Goal: Task Accomplishment & Management: Use online tool/utility

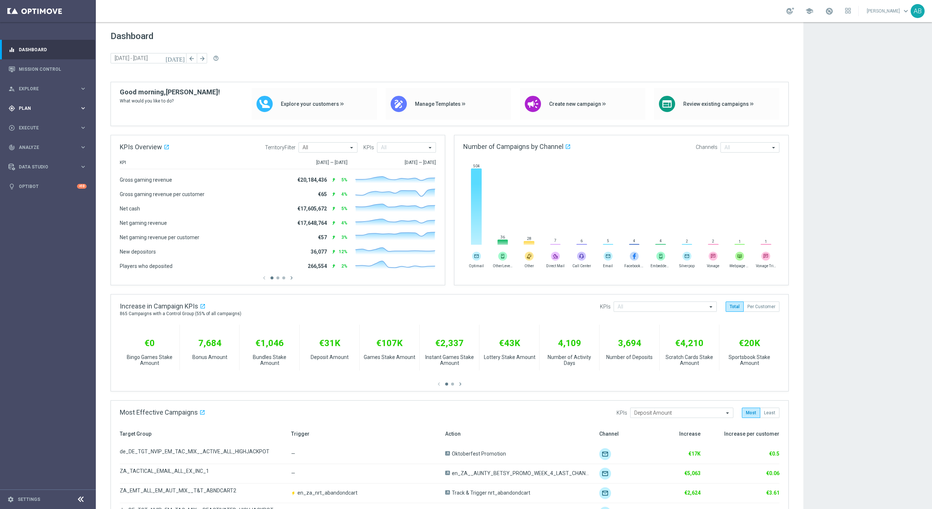
click at [39, 113] on div "gps_fixed Plan keyboard_arrow_right" at bounding box center [47, 108] width 95 height 20
click at [34, 143] on button "Templates keyboard_arrow_right" at bounding box center [53, 146] width 68 height 6
click at [36, 155] on link "Optimail" at bounding box center [50, 157] width 54 height 6
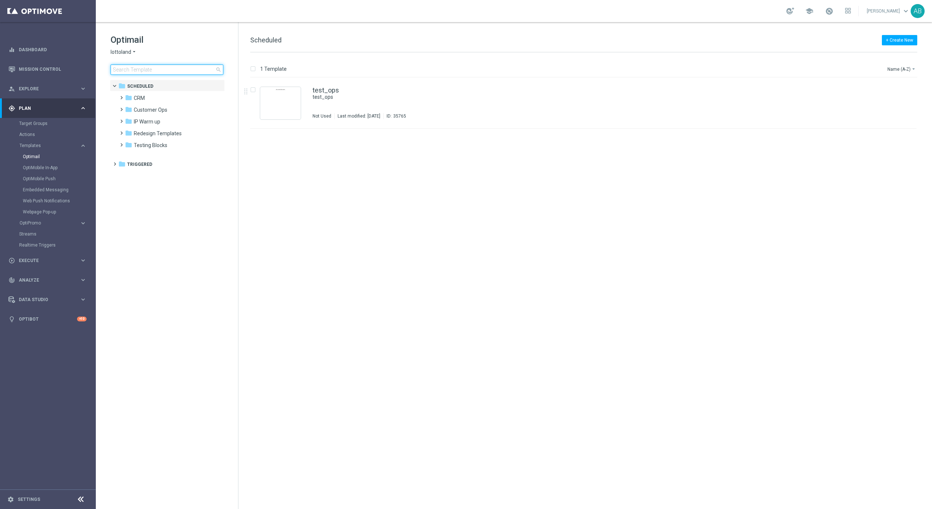
click at [187, 68] on input at bounding box center [167, 70] width 113 height 10
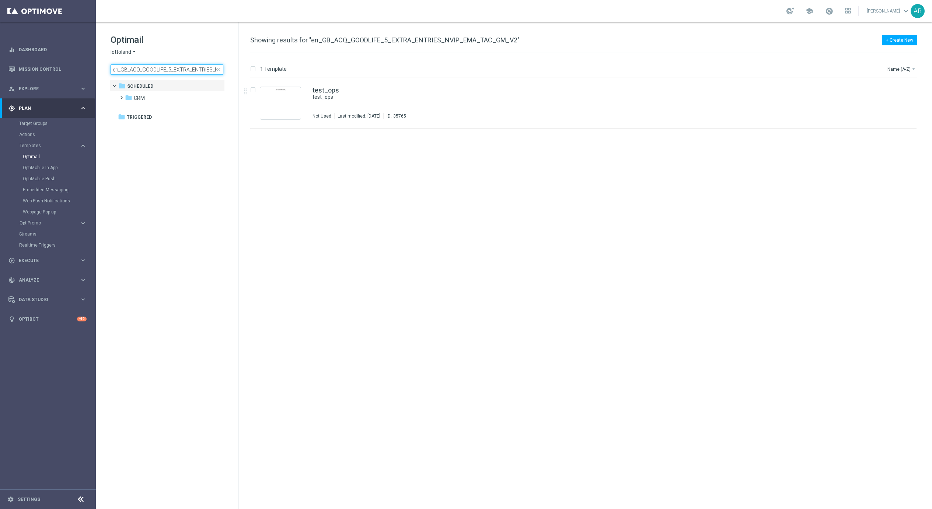
scroll to position [0, 50]
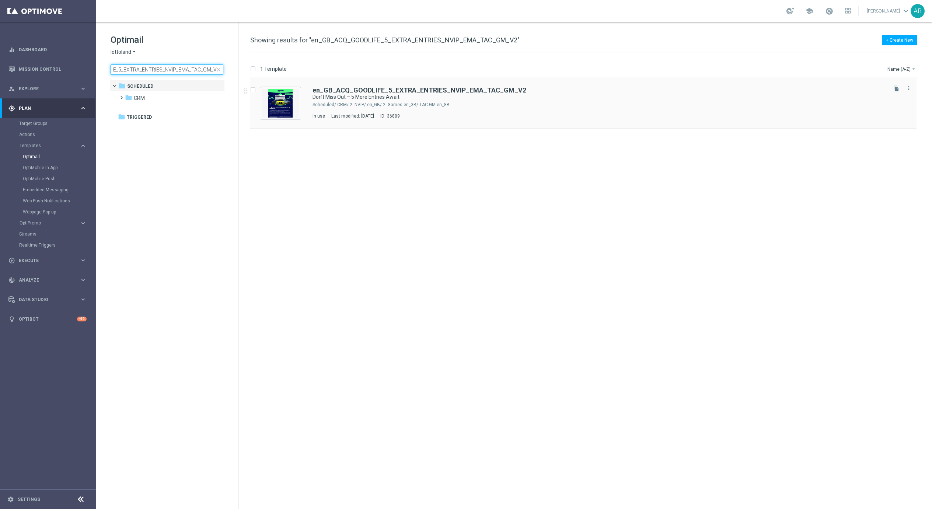
type input "en_GB_ACQ_GOODLIFE_5_EXTRA_ENTRIES_NVIP_EMA_TAC_GM_V2"
click at [347, 87] on b "en_GB_ACQ_GOODLIFE_5_EXTRA_ENTRIES_NVIP_EMA_TAC_GM_V2" at bounding box center [420, 90] width 214 height 8
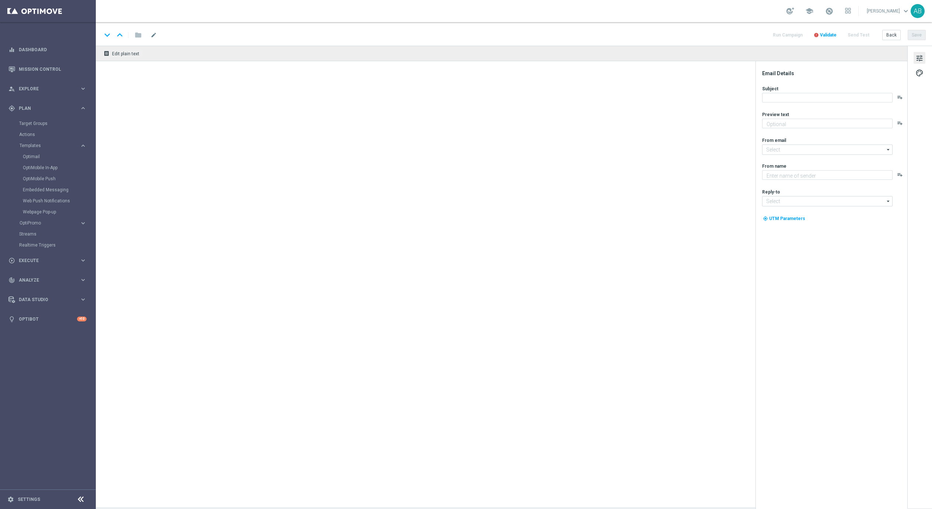
type textarea "Secure your extra entries and get even closer to that dream prize"
type input "[EMAIL_ADDRESS][DOMAIN_NAME]"
type textarea "Lottoland"
type input "[EMAIL_ADDRESS][DOMAIN_NAME]"
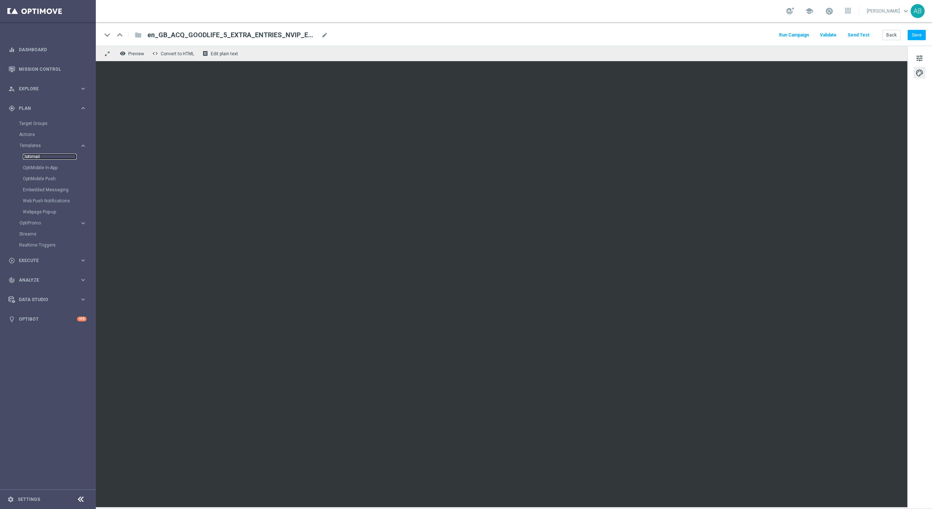
click at [33, 155] on link "Optimail" at bounding box center [50, 157] width 54 height 6
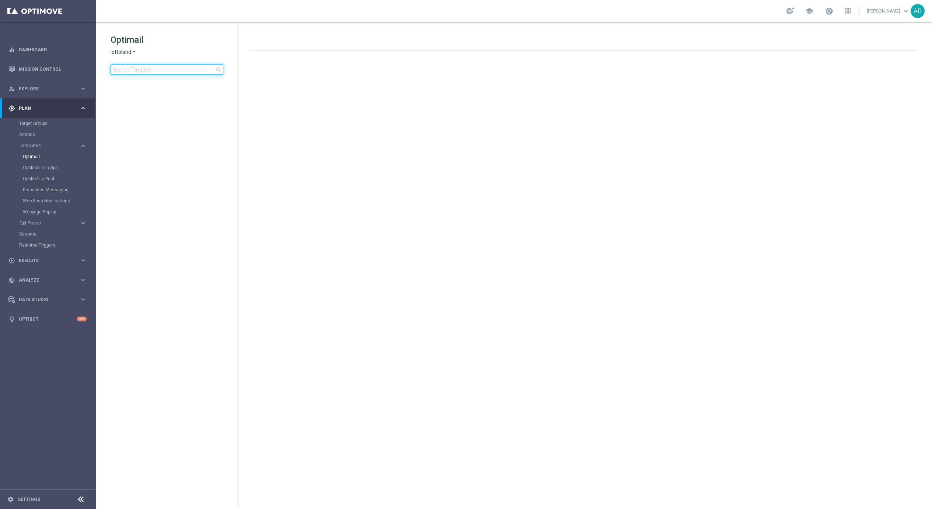
click at [145, 66] on input at bounding box center [167, 70] width 113 height 10
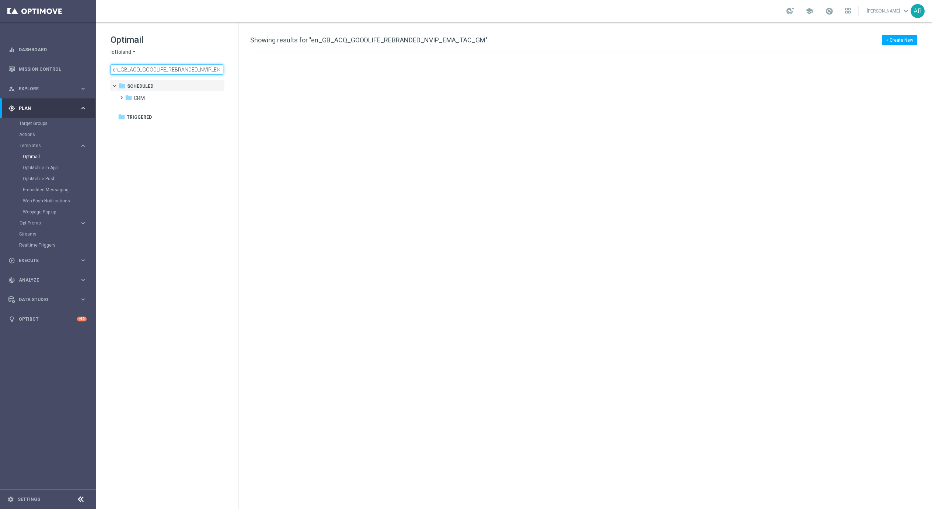
scroll to position [0, 28]
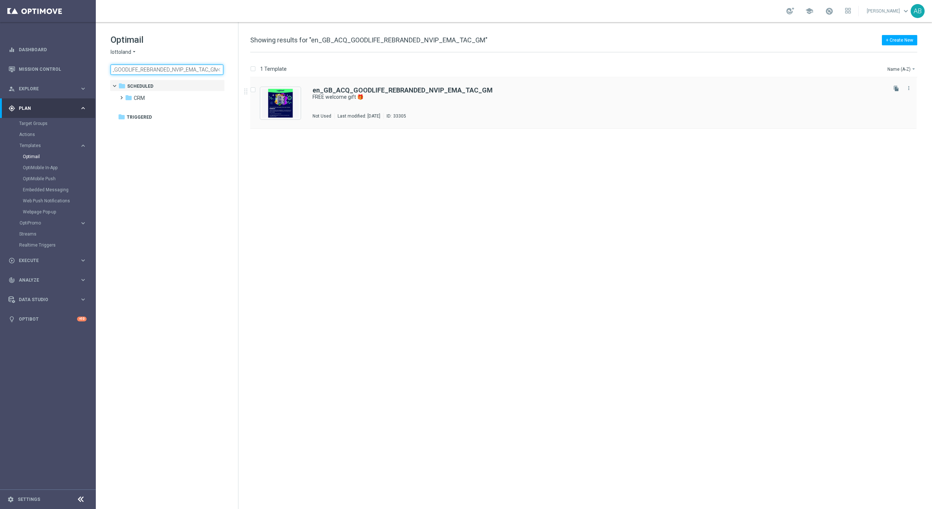
type input "en_GB_ACQ_GOODLIFE_REBRANDED_NVIP_EMA_TAC_GM"
click at [396, 86] on div "en_GB_ACQ_GOODLIFE_REBRANDED_NVIP_EMA_TAC_GM FREE welcome gift 🎁 In use Last mo…" at bounding box center [583, 103] width 666 height 51
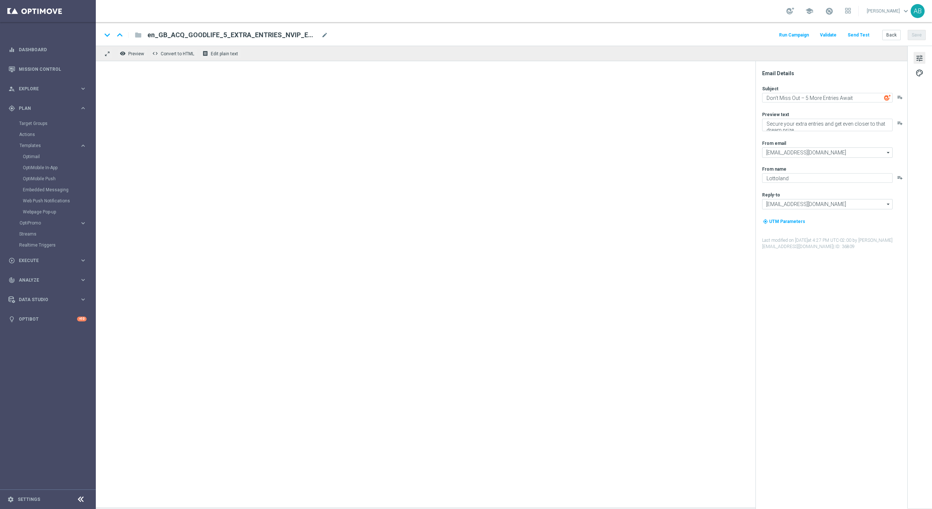
type textarea "FREE welcome gift 🎁"
type textarea "Don’t miss out — register to claim!"
